Goal: Navigation & Orientation: Understand site structure

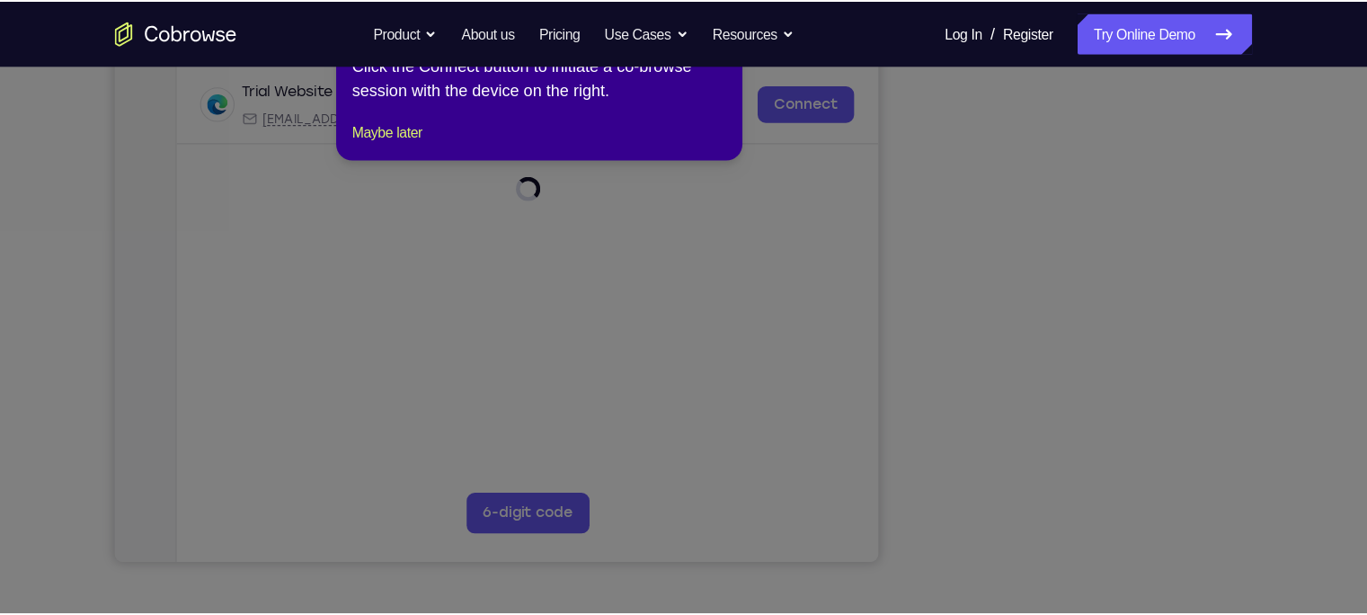
scroll to position [341, 0]
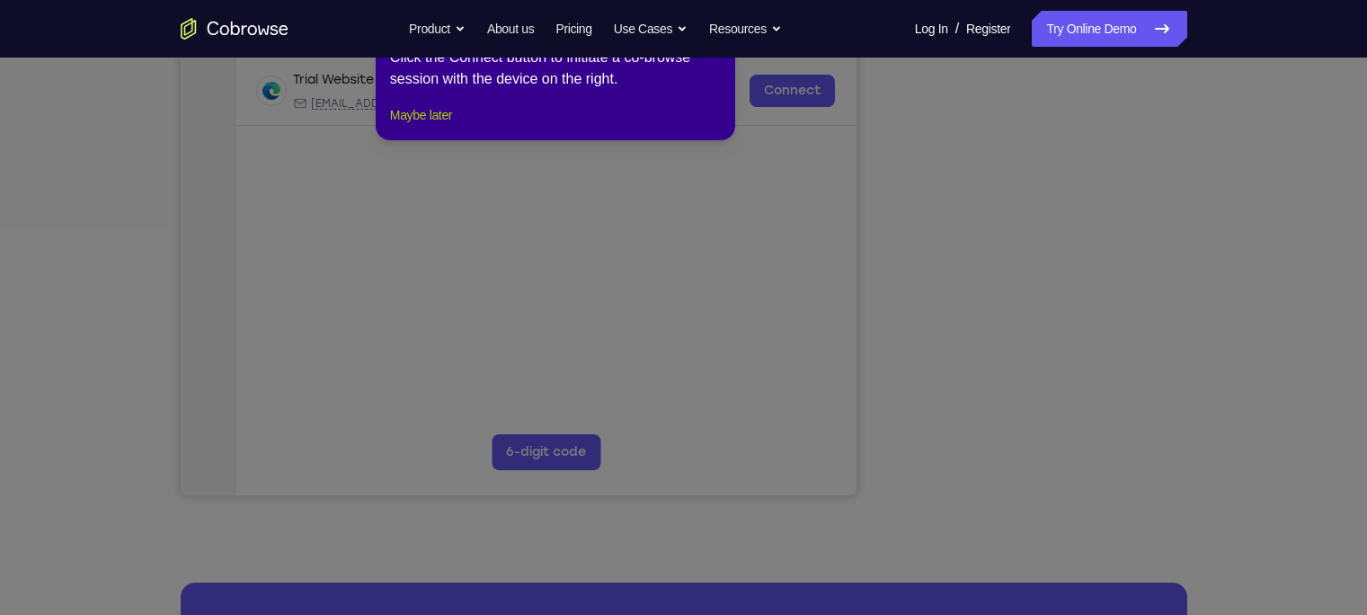
click at [439, 126] on button "Maybe later" at bounding box center [421, 115] width 62 height 22
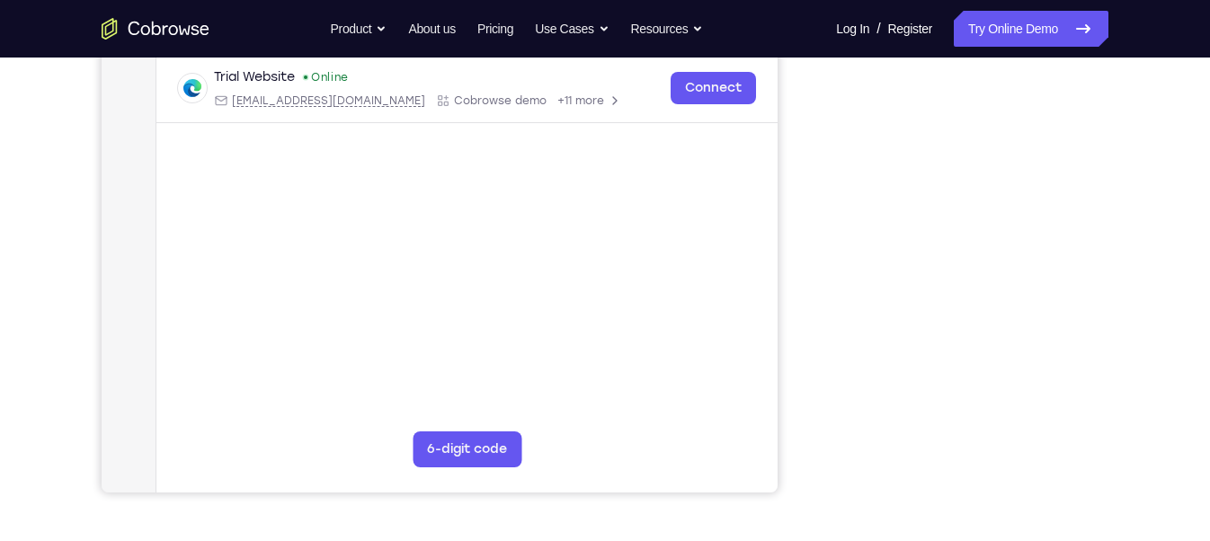
scroll to position [344, 0]
click at [754, 472] on main "demo_id 1601424252 1601424252 Email User ID Device ID Device name 6-digit code …" at bounding box center [466, 234] width 621 height 602
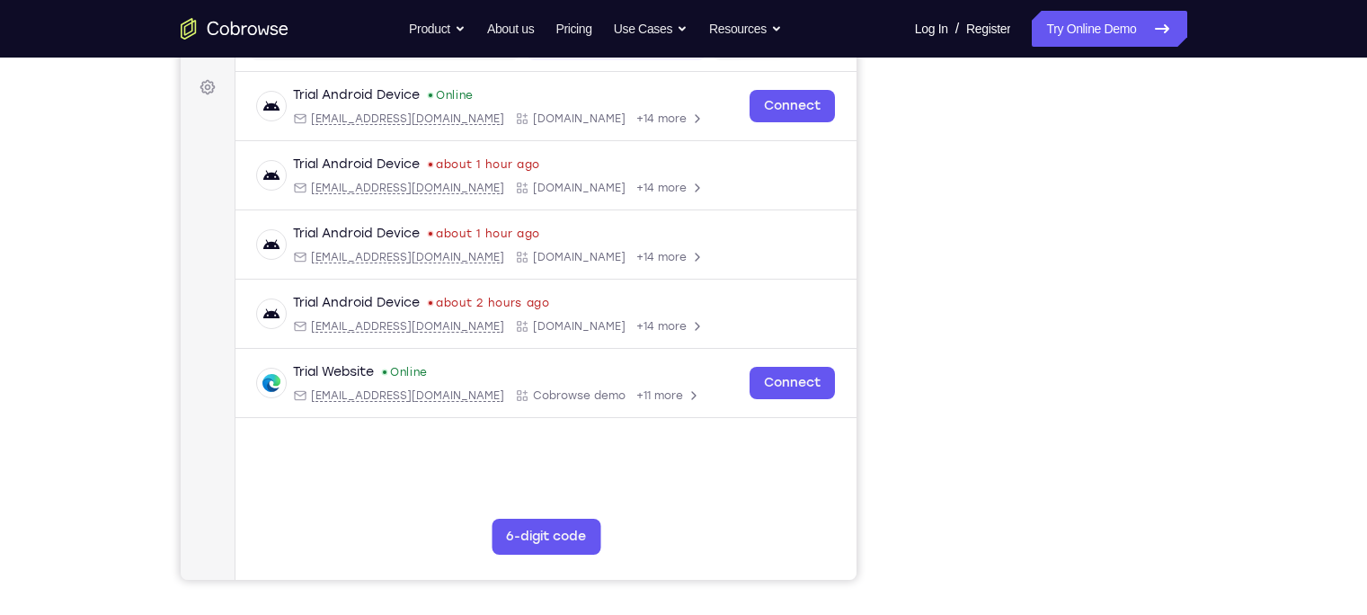
scroll to position [247, 0]
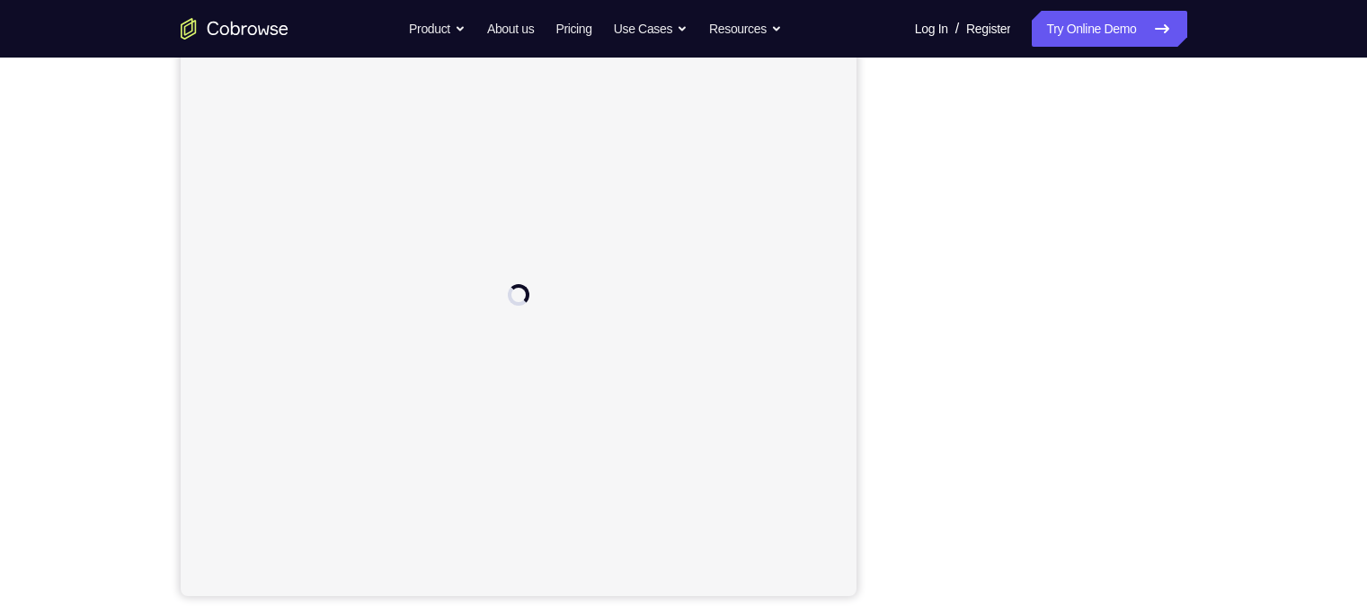
scroll to position [233, 0]
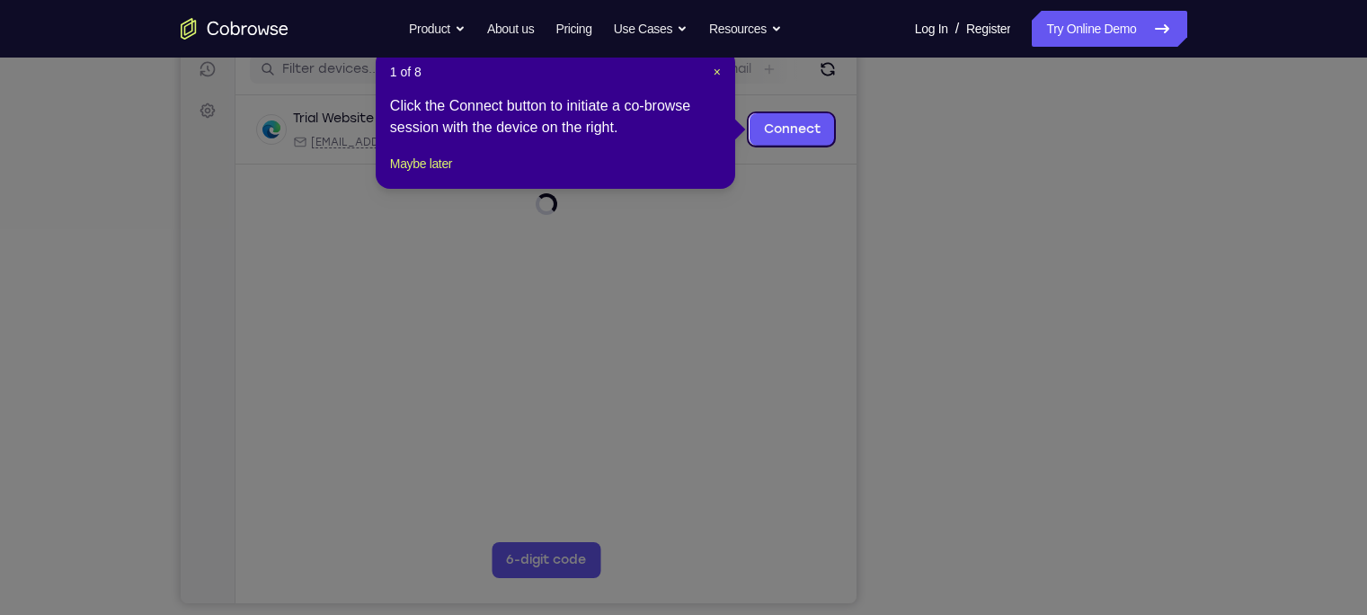
click at [1036, 572] on icon at bounding box center [692, 307] width 1384 height 615
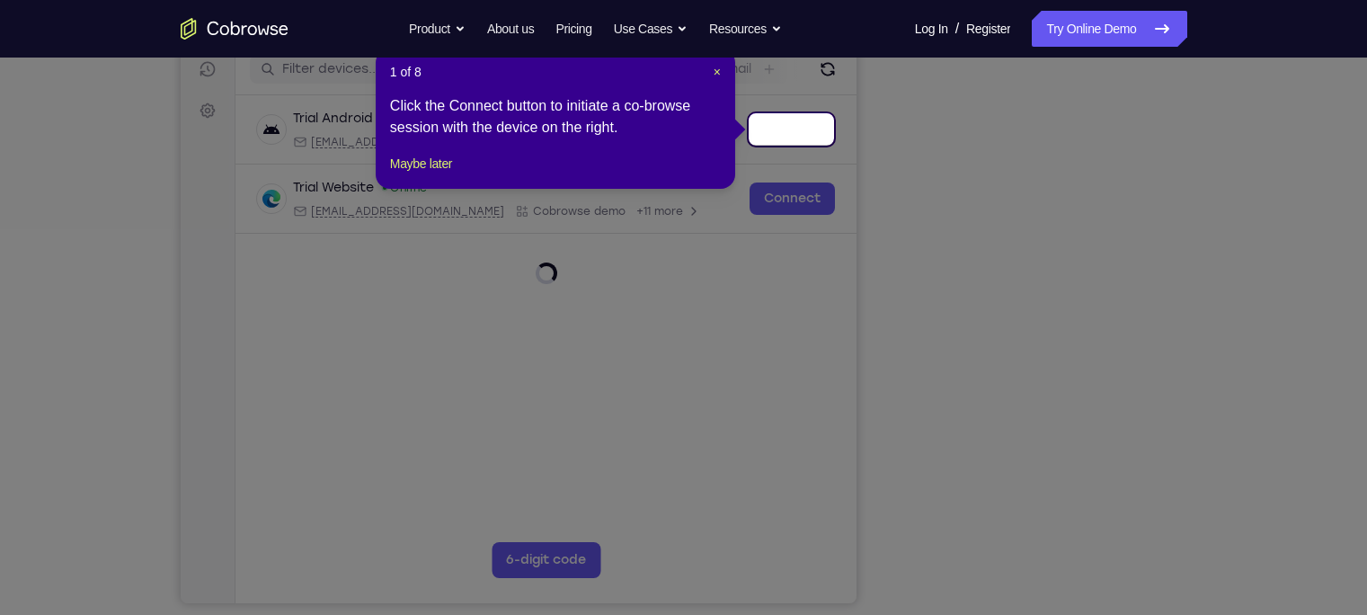
click at [426, 173] on div "1 of 8 × Click the Connect button to initiate a co-browse session with the devi…" at bounding box center [555, 119] width 359 height 140
click at [438, 174] on button "Maybe later" at bounding box center [421, 164] width 62 height 22
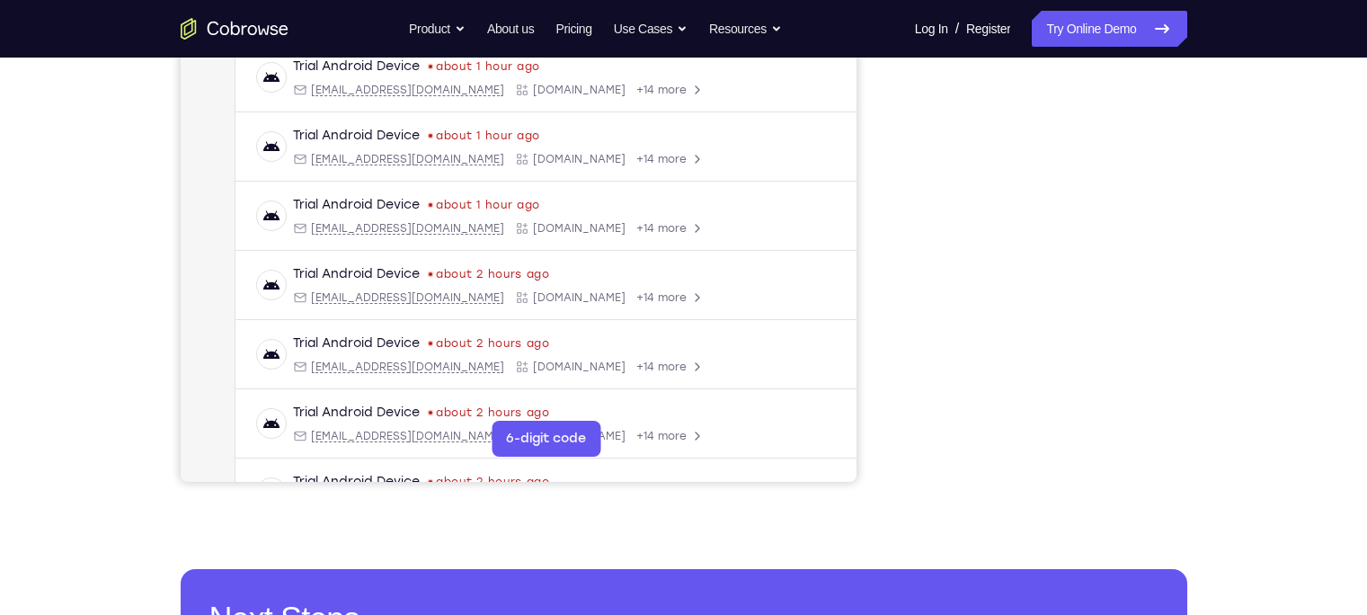
scroll to position [300, 0]
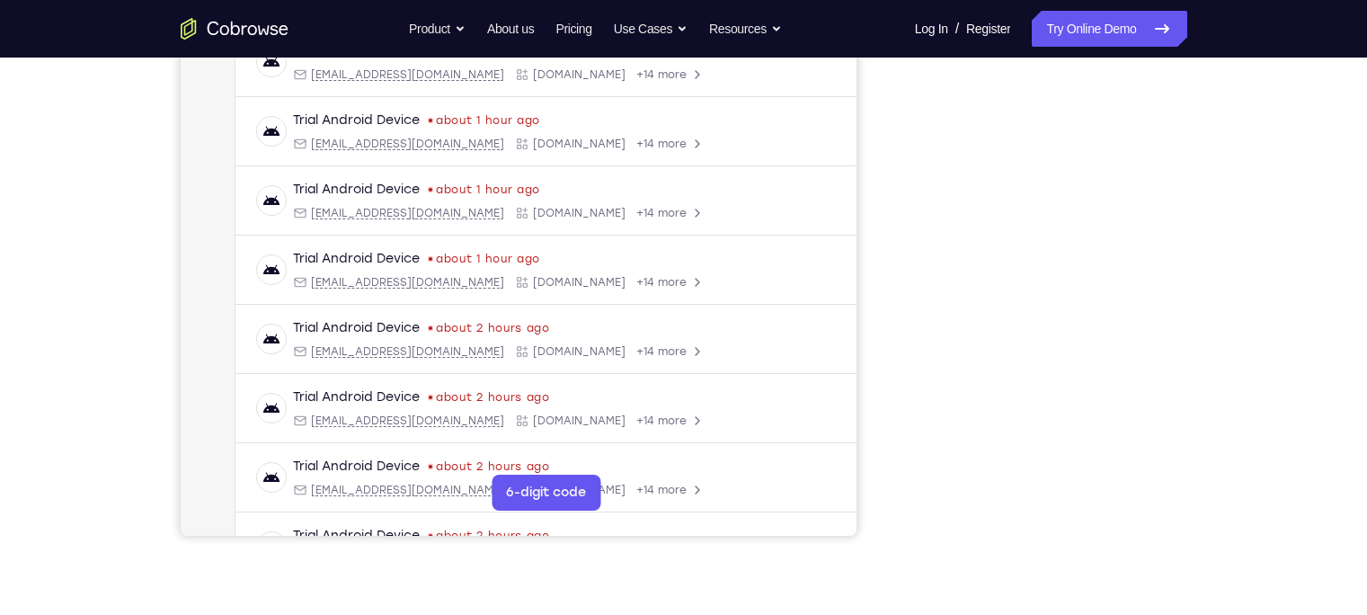
drag, startPoint x: 1002, startPoint y: 55, endPoint x: 888, endPoint y: 106, distance: 125.1
click at [888, 106] on div "Your Support Agent Your Customer Web iOS Android" at bounding box center [684, 204] width 1007 height 664
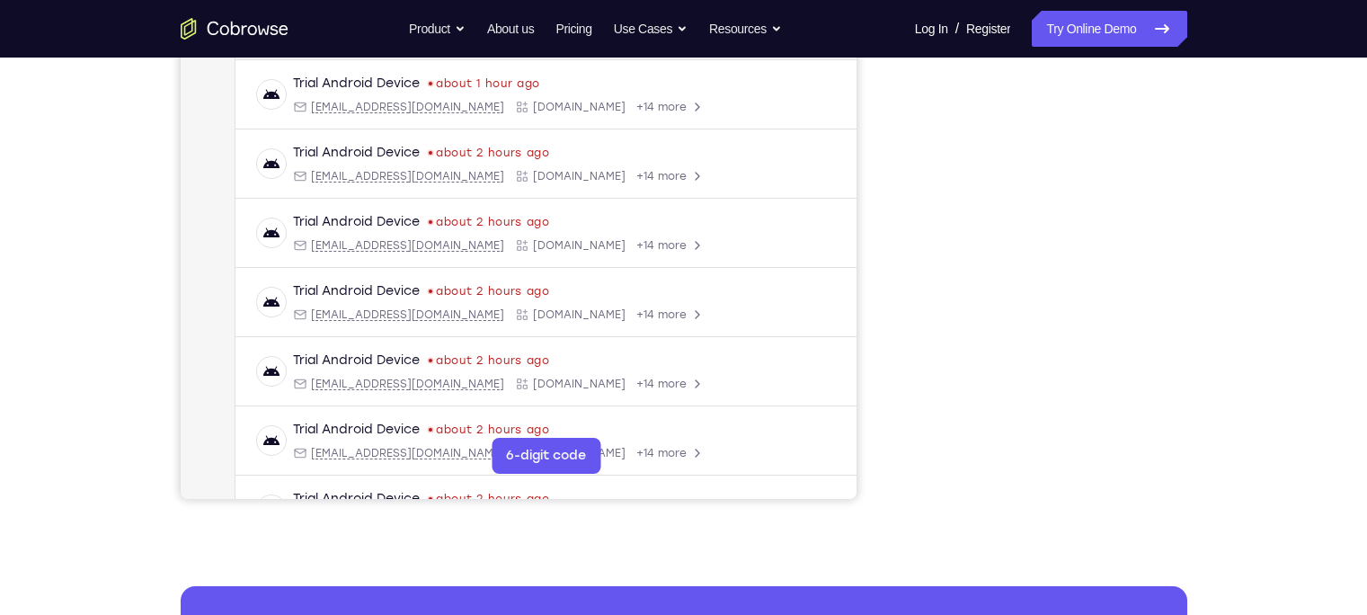
scroll to position [320, 0]
